Goal: Task Accomplishment & Management: Manage account settings

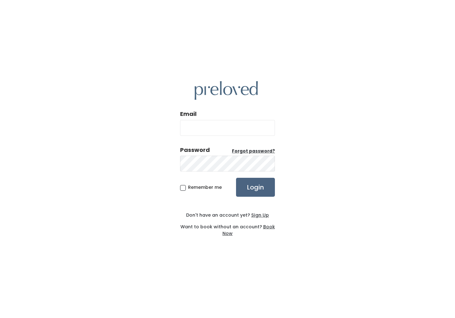
type input "[EMAIL_ADDRESS][DOMAIN_NAME]"
click at [268, 189] on input "Login" at bounding box center [255, 187] width 39 height 19
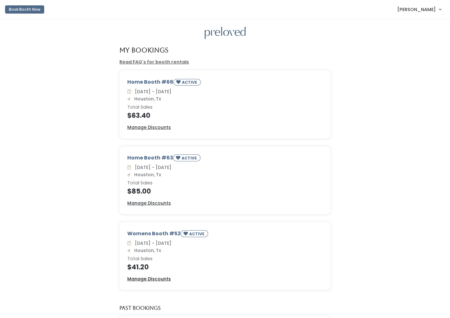
click at [163, 279] on u "Manage Discounts" at bounding box center [149, 279] width 44 height 6
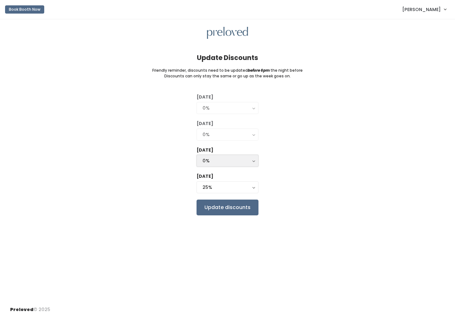
click at [255, 165] on button "0%" at bounding box center [228, 161] width 62 height 12
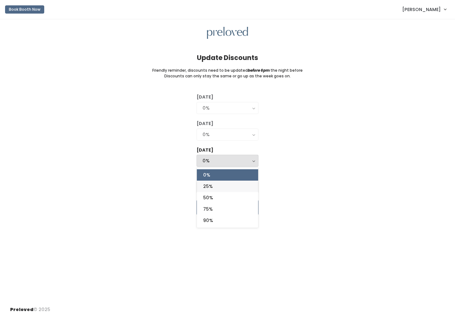
click at [243, 188] on link "25%" at bounding box center [227, 186] width 61 height 11
select select "25%"
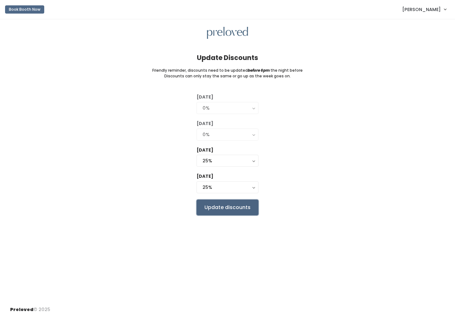
click at [240, 209] on input "Update discounts" at bounding box center [228, 208] width 62 height 16
